Goal: Task Accomplishment & Management: Manage account settings

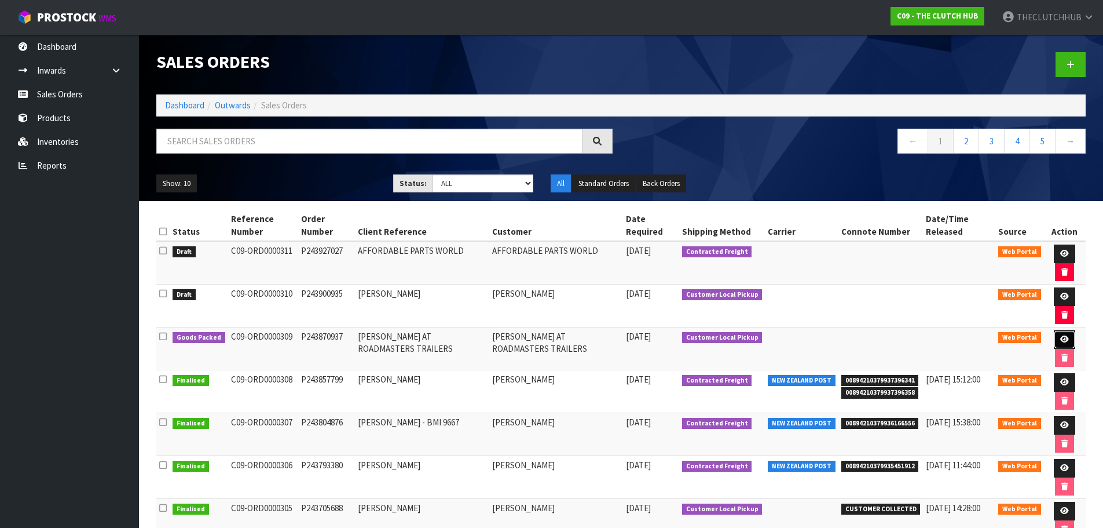
click at [1061, 338] on icon at bounding box center [1065, 339] width 9 height 8
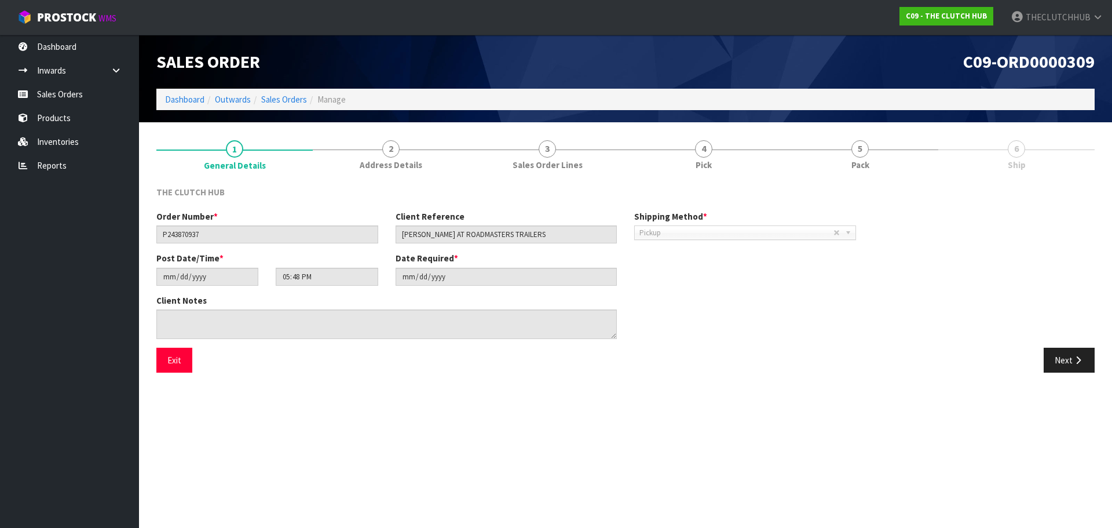
click at [766, 231] on span "Pickup" at bounding box center [736, 233] width 194 height 14
drag, startPoint x: 219, startPoint y: 235, endPoint x: 151, endPoint y: 229, distance: 68.6
click at [151, 229] on div "Order Number * P243870937" at bounding box center [267, 226] width 239 height 33
click at [74, 92] on link "Sales Orders" at bounding box center [69, 94] width 139 height 24
